Goal: Task Accomplishment & Management: Use online tool/utility

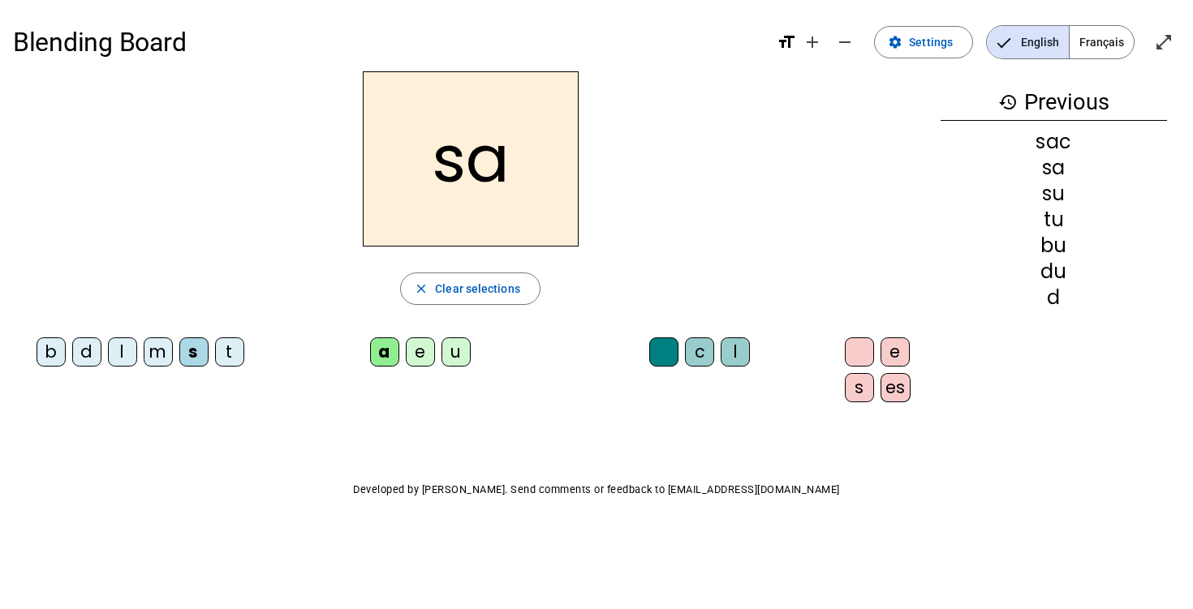
click at [1100, 45] on span "Français" at bounding box center [1102, 42] width 64 height 32
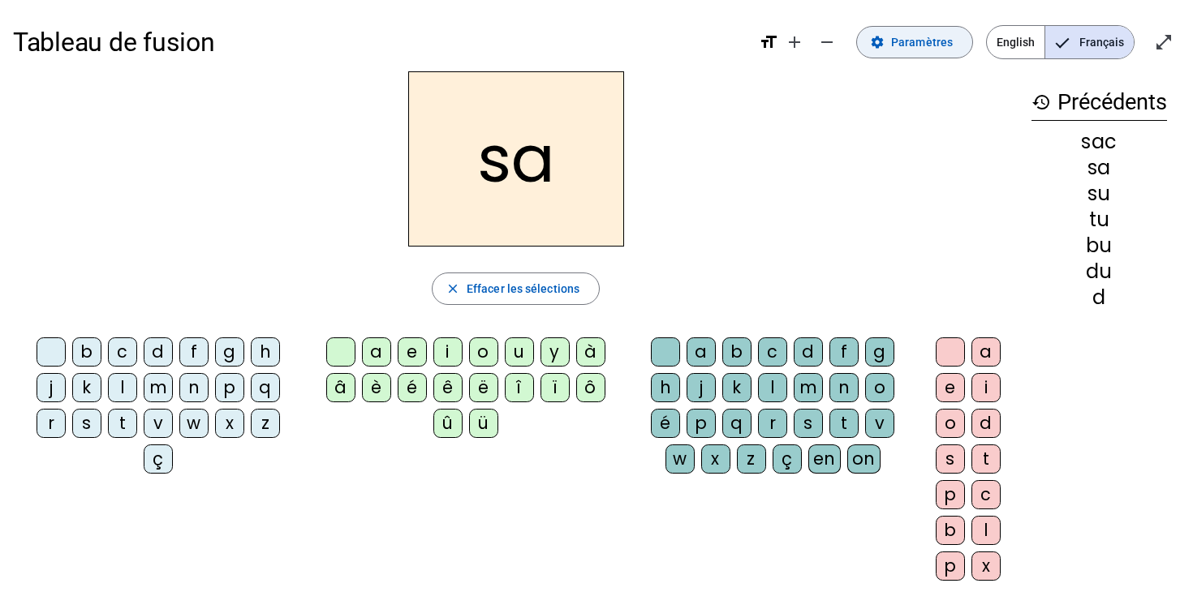
click at [949, 45] on span "Paramètres" at bounding box center [922, 41] width 62 height 19
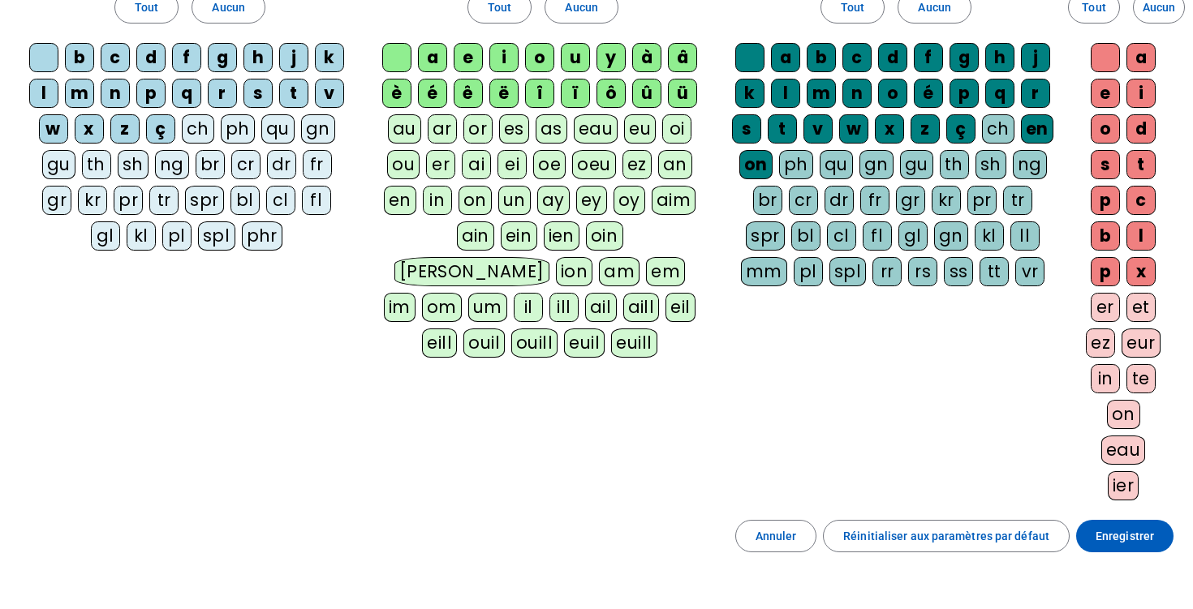
scroll to position [265, 0]
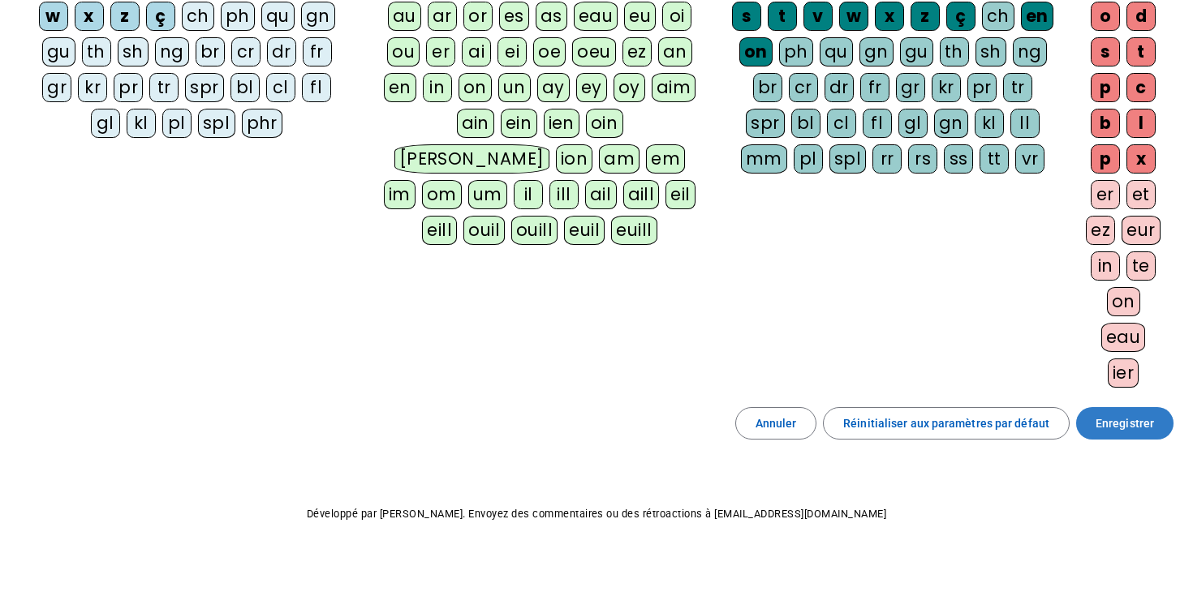
click at [1116, 425] on span "Enregistrer" at bounding box center [1125, 423] width 58 height 19
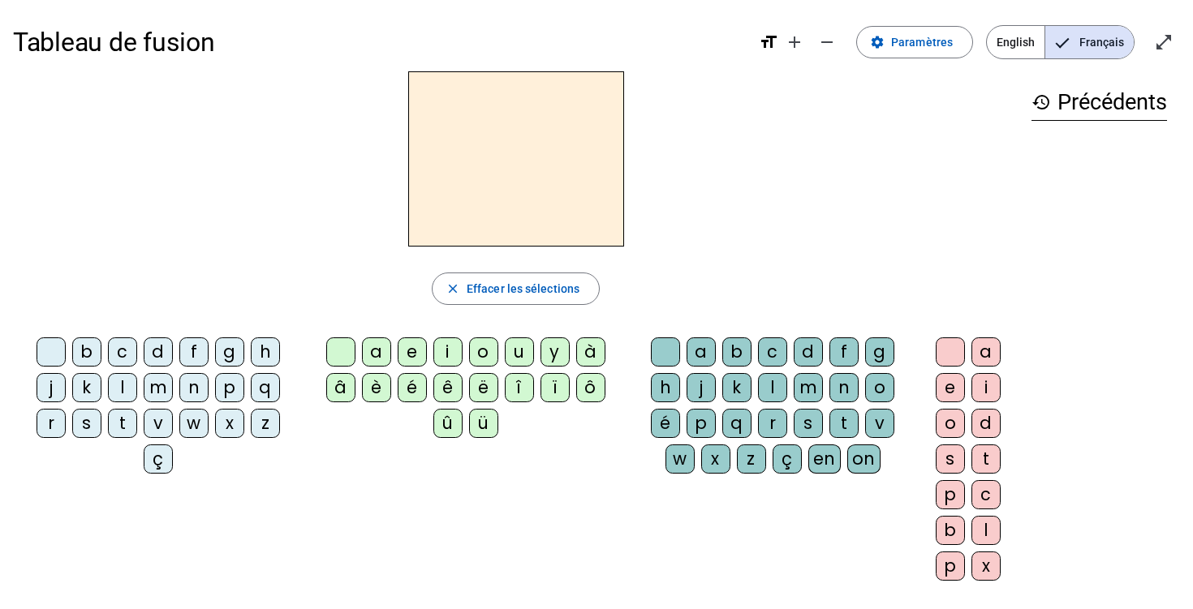
click at [88, 418] on div "s" at bounding box center [86, 423] width 29 height 29
click at [380, 349] on div "a" at bounding box center [376, 352] width 29 height 29
click at [763, 341] on div "c" at bounding box center [772, 352] width 29 height 29
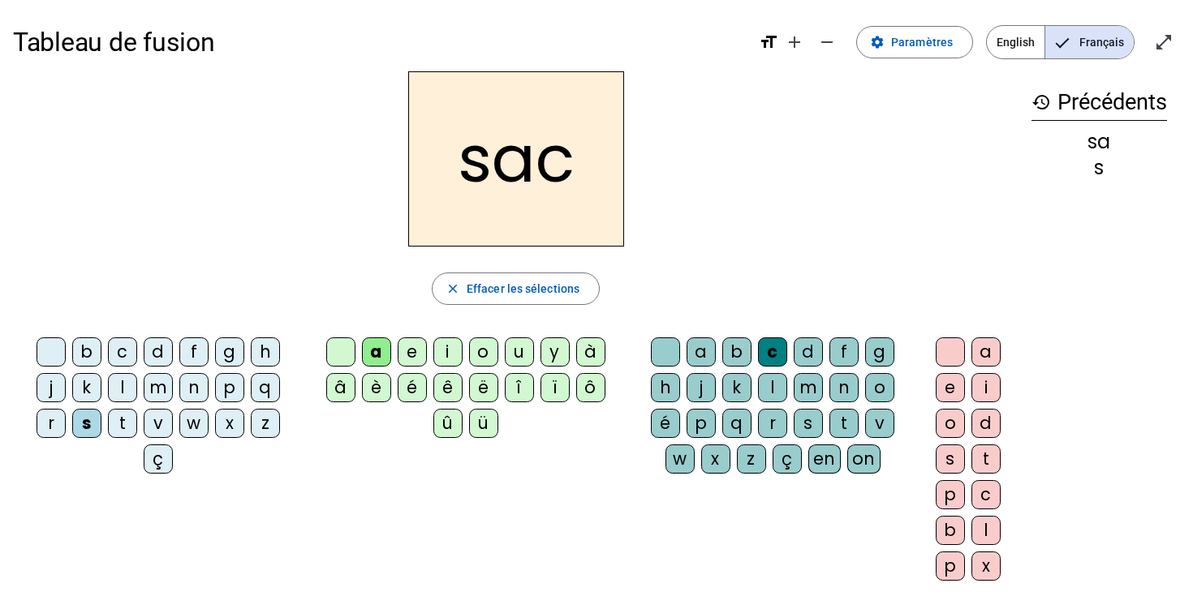
click at [123, 429] on div "t" at bounding box center [122, 423] width 29 height 29
click at [118, 398] on div "l" at bounding box center [122, 387] width 29 height 29
click at [354, 362] on letter-bubble at bounding box center [344, 356] width 36 height 36
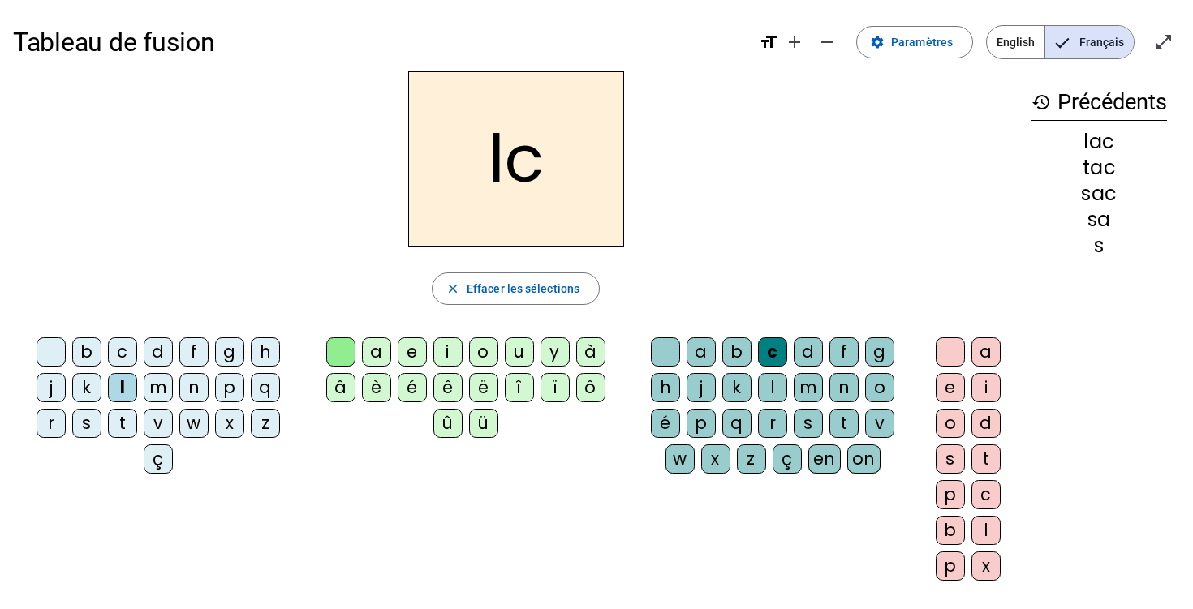
click at [385, 352] on div "a" at bounding box center [376, 352] width 29 height 29
